Goal: Task Accomplishment & Management: Complete application form

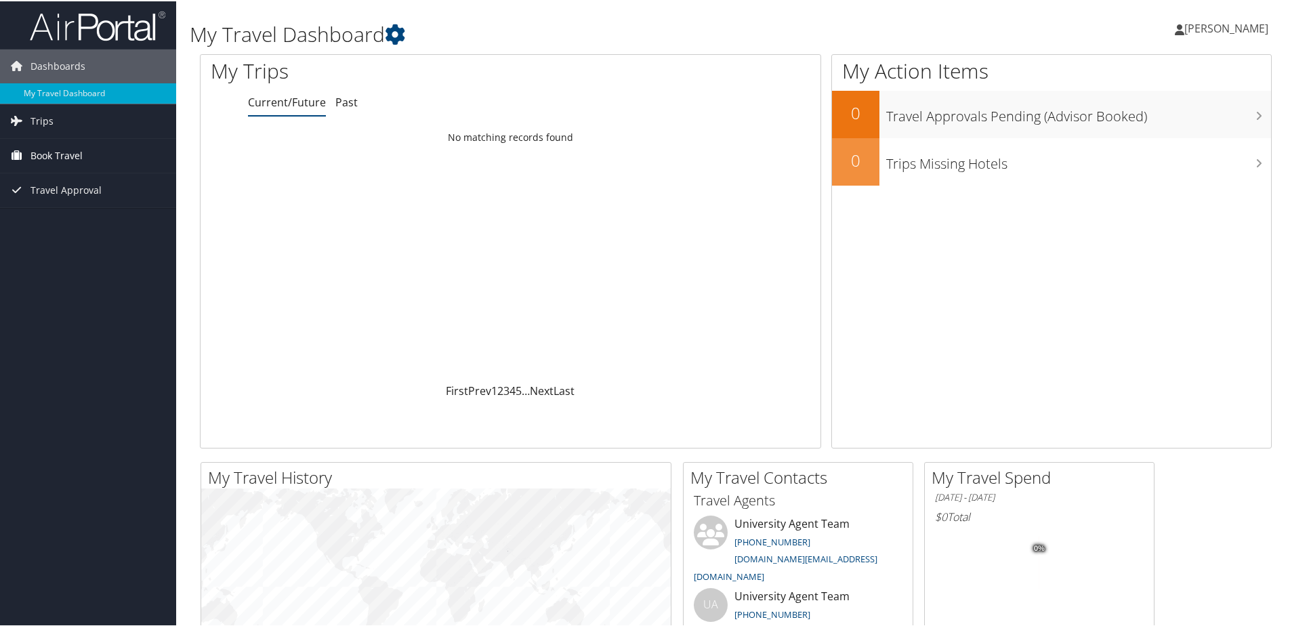
click at [70, 146] on span "Book Travel" at bounding box center [56, 155] width 52 height 34
click at [57, 176] on link "Agent Booking Request" at bounding box center [88, 181] width 176 height 20
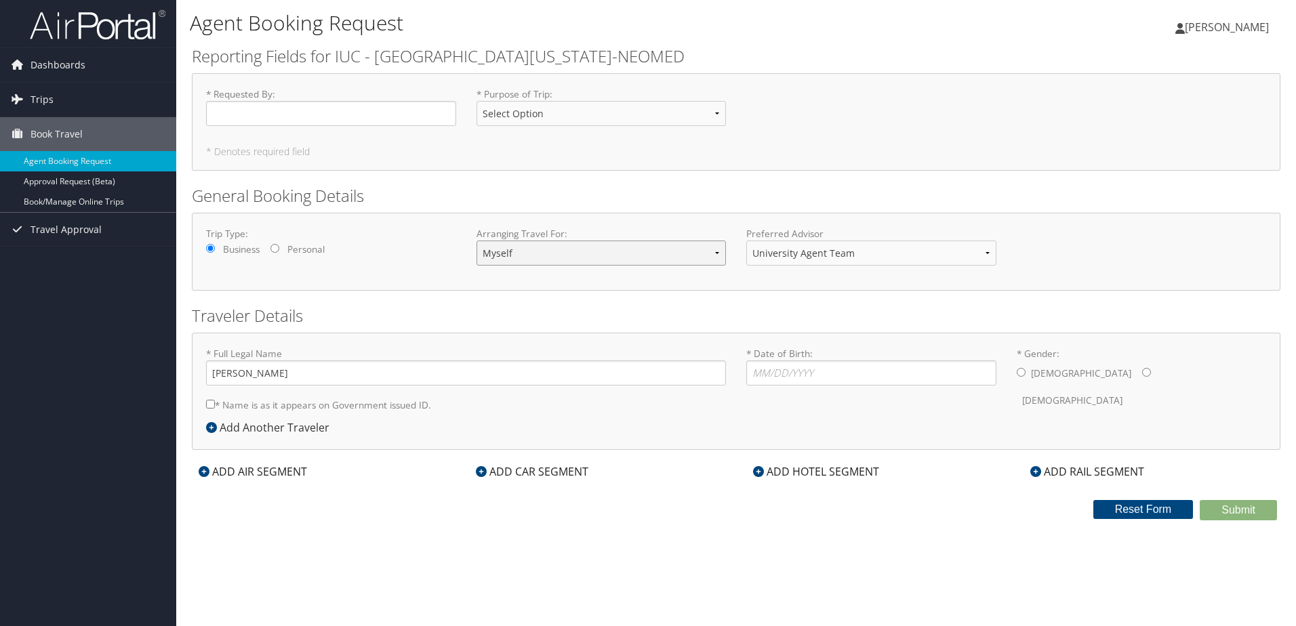
click at [516, 261] on select "Myself Another Traveler Guest Traveler" at bounding box center [601, 253] width 250 height 25
select select "another"
click at [476, 241] on select "Myself Another Traveler Guest Traveler" at bounding box center [601, 253] width 250 height 25
click at [116, 178] on link "Approval Request (Beta)" at bounding box center [88, 181] width 176 height 20
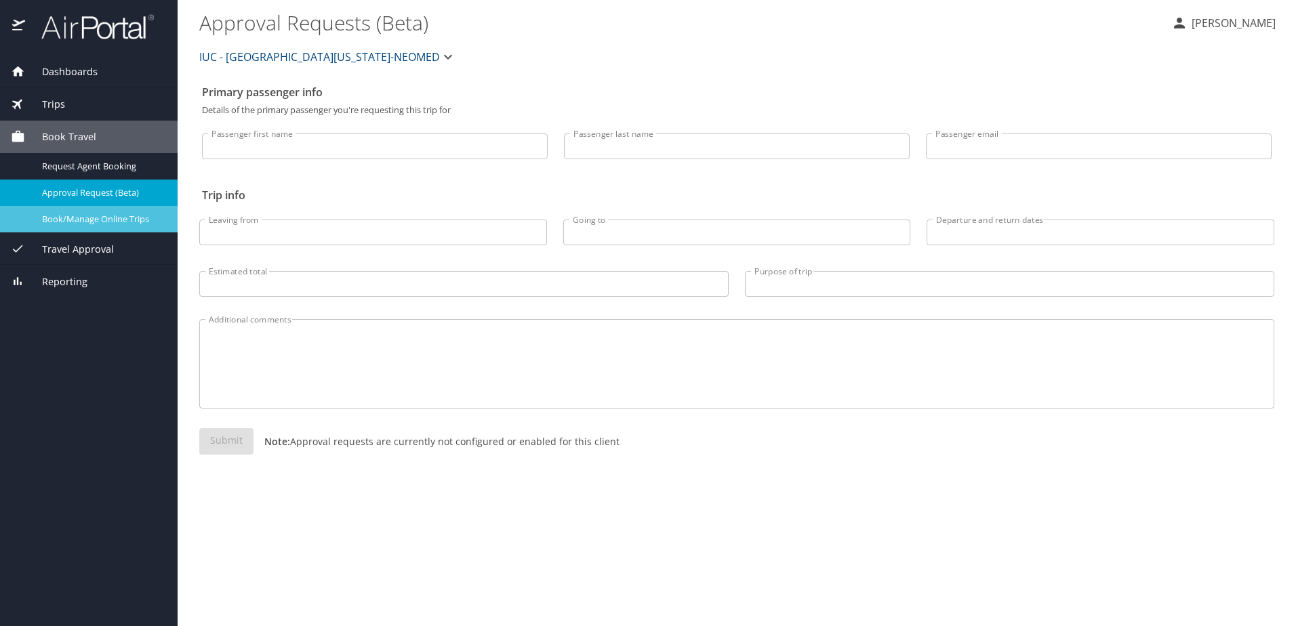
click at [98, 217] on span "Book/Manage Online Trips" at bounding box center [101, 219] width 119 height 13
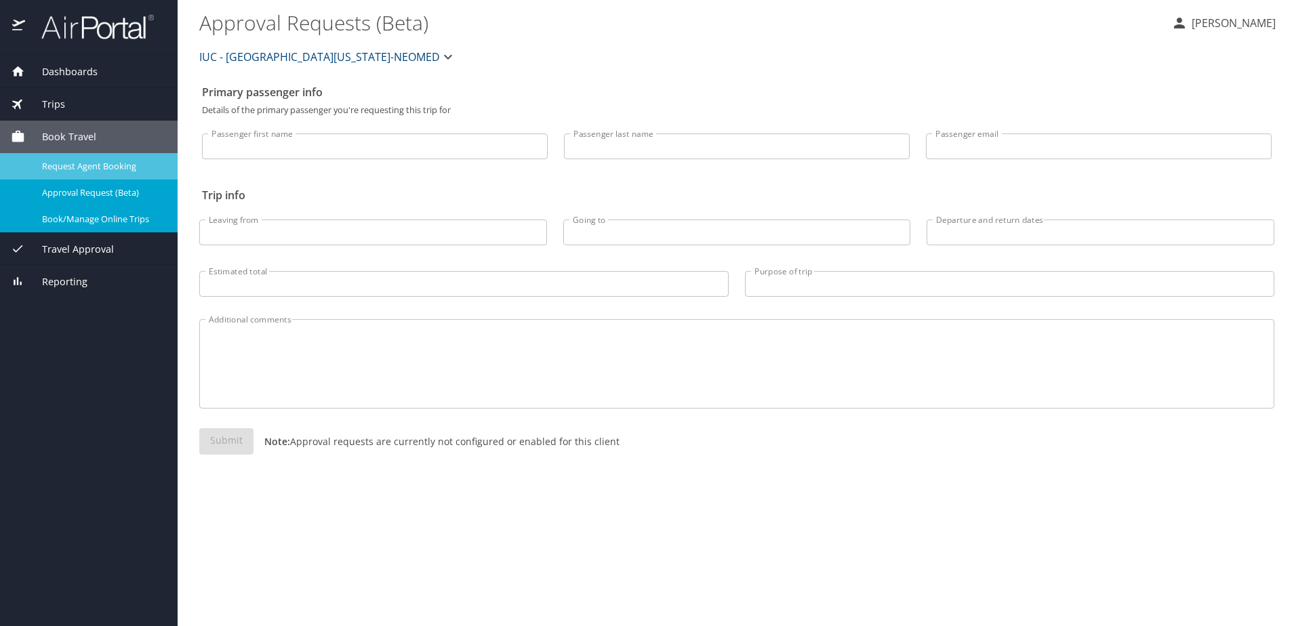
click at [113, 166] on span "Request Agent Booking" at bounding box center [101, 166] width 119 height 13
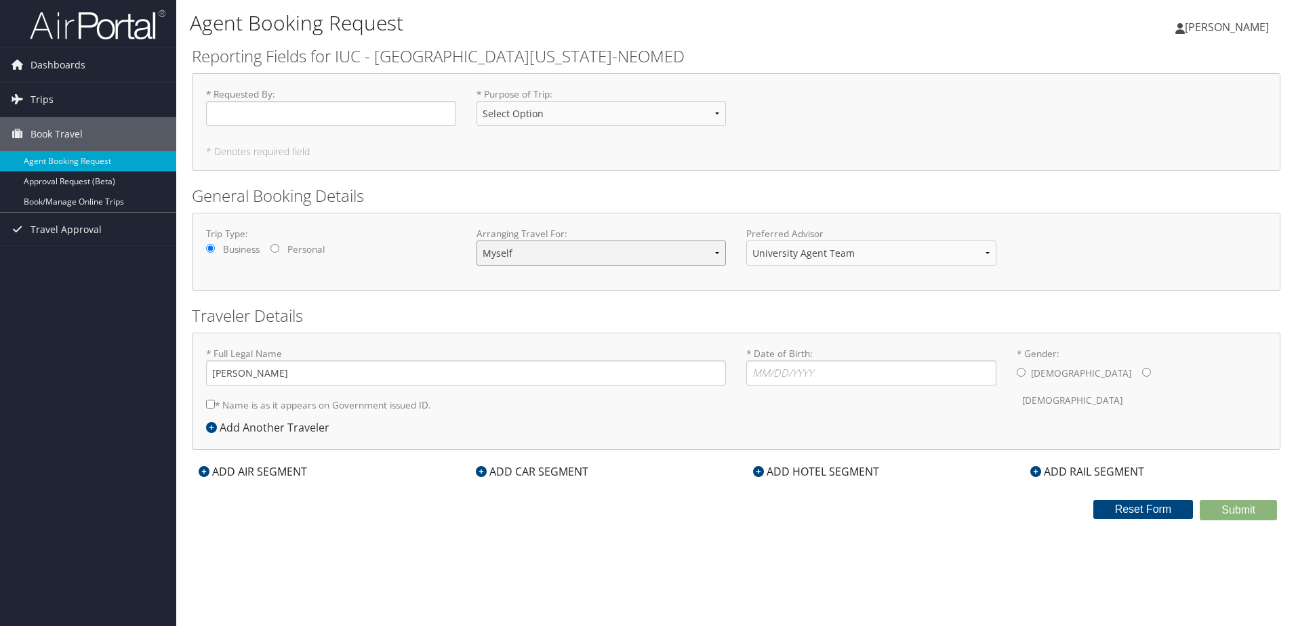
click at [604, 252] on select "Myself Another Traveler Guest Traveler" at bounding box center [601, 253] width 250 height 25
select select "another"
click at [476, 241] on select "Myself Another Traveler Guest Traveler" at bounding box center [601, 253] width 250 height 25
click at [785, 251] on select "University Agent Team University Team University Agent Team" at bounding box center [871, 253] width 250 height 25
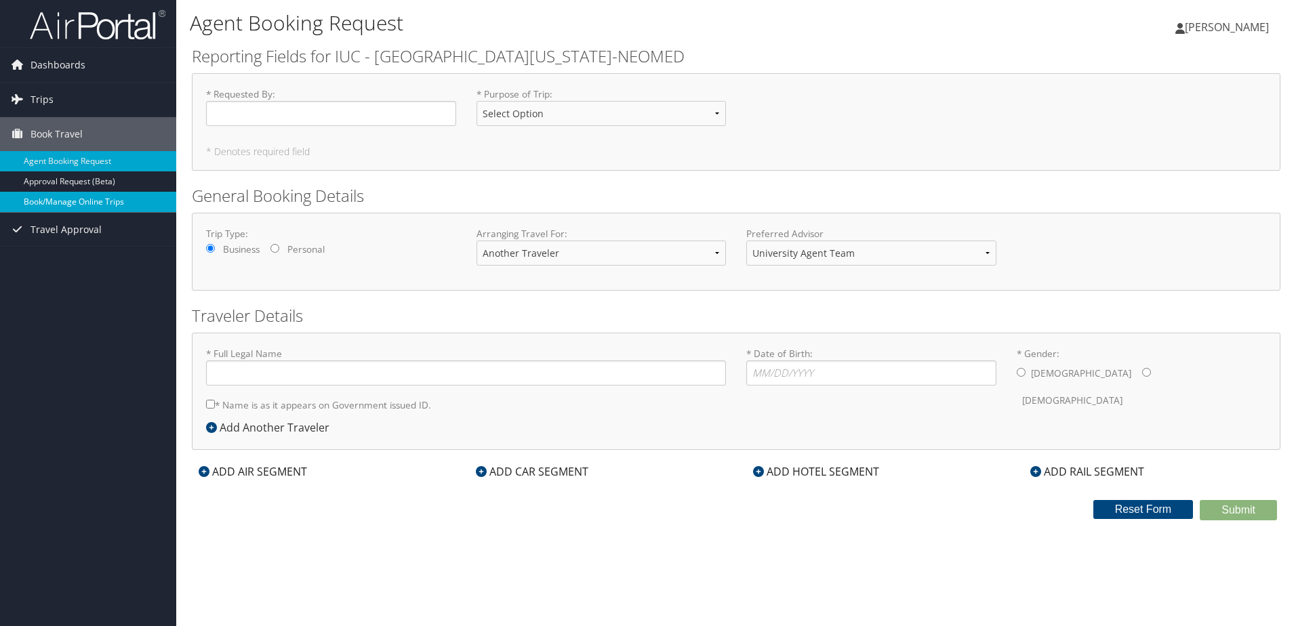
click at [115, 201] on link "Book/Manage Online Trips" at bounding box center [88, 202] width 176 height 20
